Goal: Go to known website: Go to known website

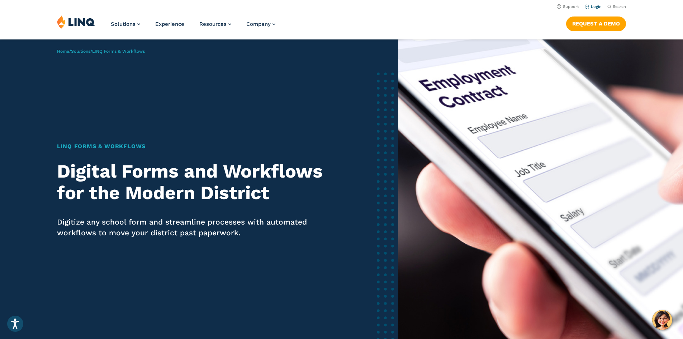
click at [591, 4] on link "Login" at bounding box center [593, 6] width 17 height 5
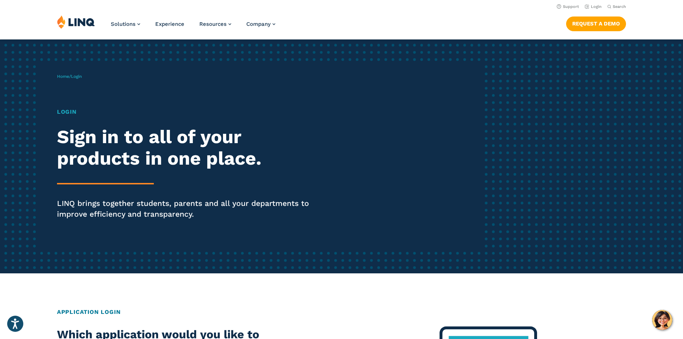
click at [68, 116] on h1 "Login" at bounding box center [188, 112] width 263 height 9
click at [66, 109] on h1 "Login" at bounding box center [188, 112] width 263 height 9
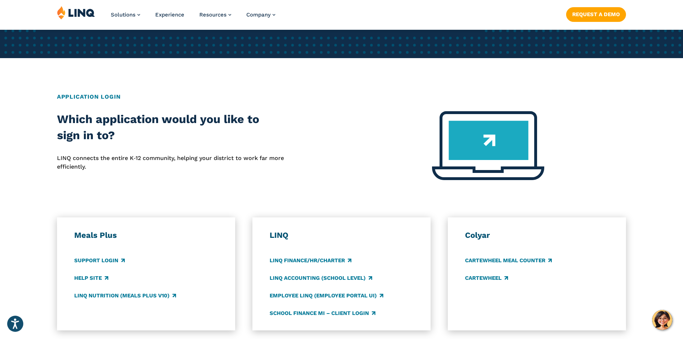
click at [97, 94] on h2 "Application Login" at bounding box center [341, 97] width 569 height 9
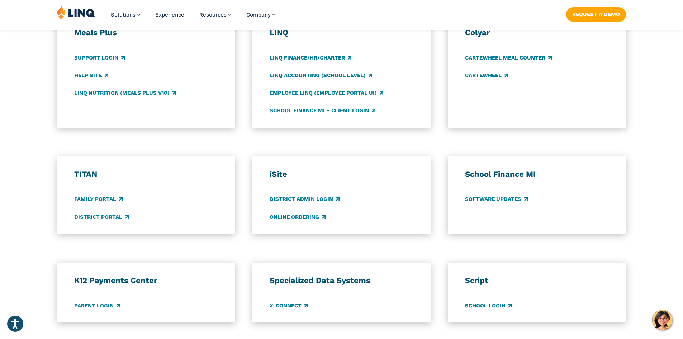
scroll to position [538, 0]
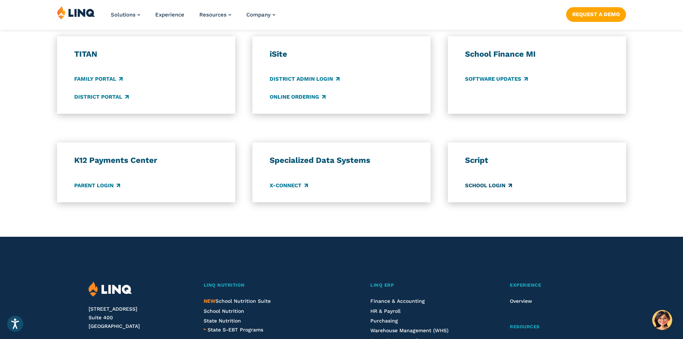
click at [481, 187] on link "School Login" at bounding box center [488, 186] width 47 height 8
